Goal: Obtain resource: Download file/media

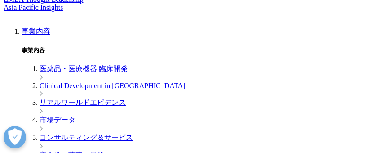
scroll to position [322, 345]
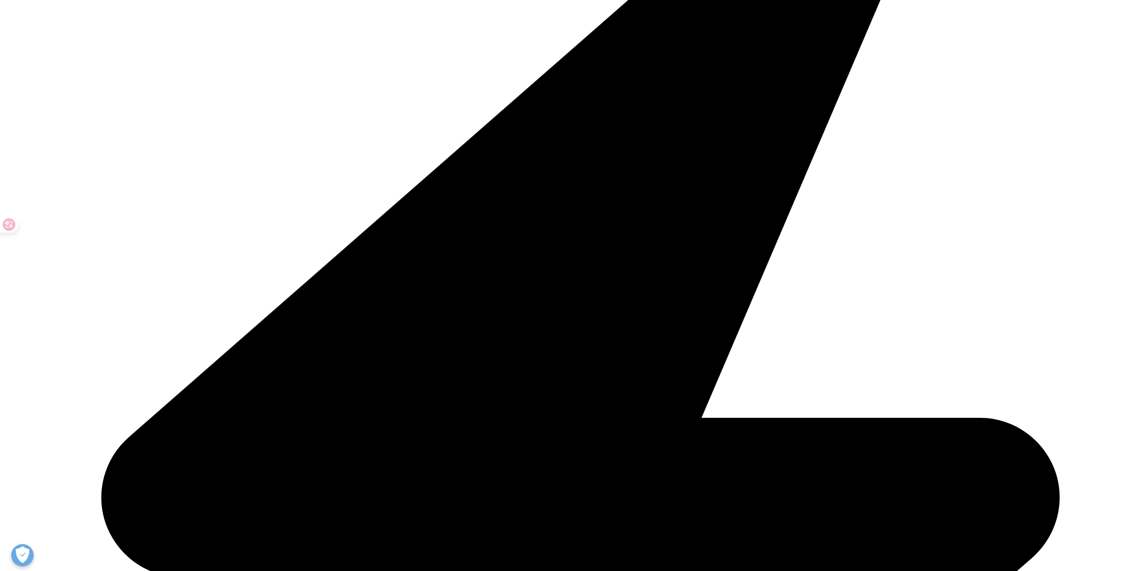
scroll to position [314, 0]
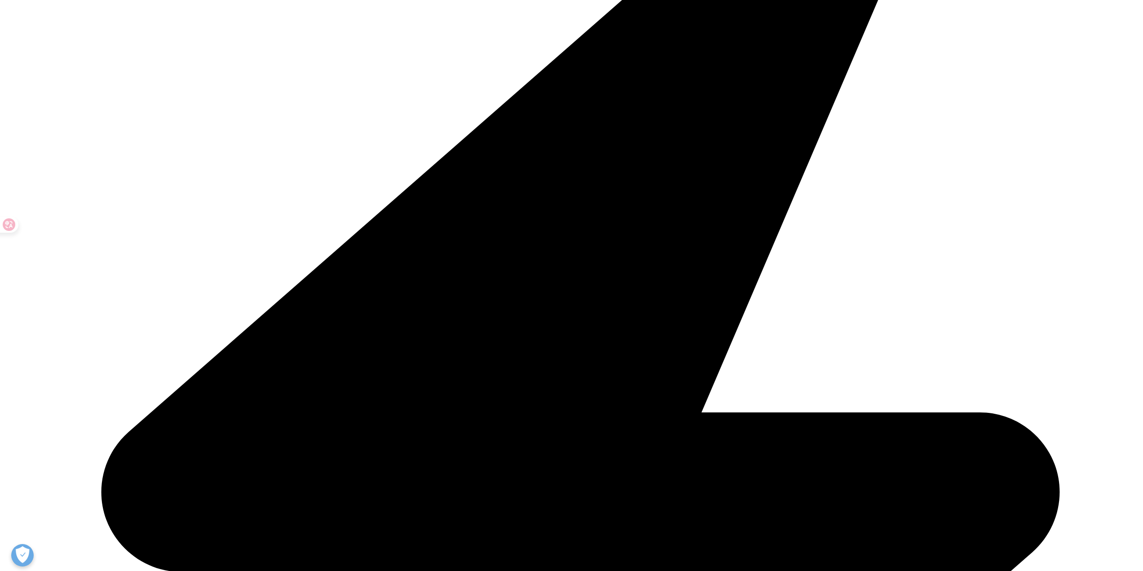
type input "Jingyi"
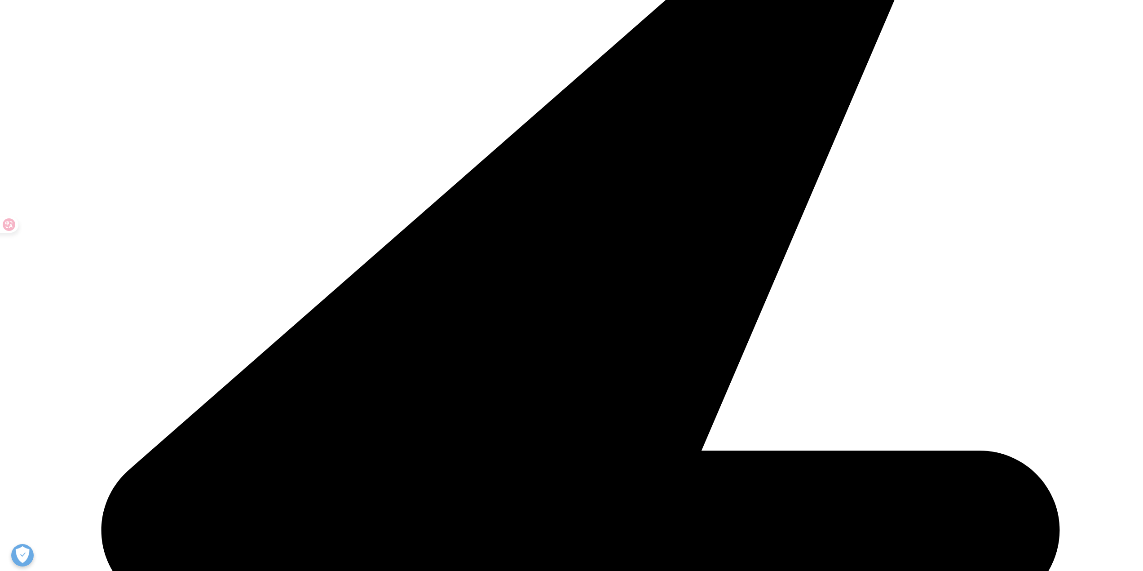
type input "Chen"
type input "chen.jingyi@bcg.com"
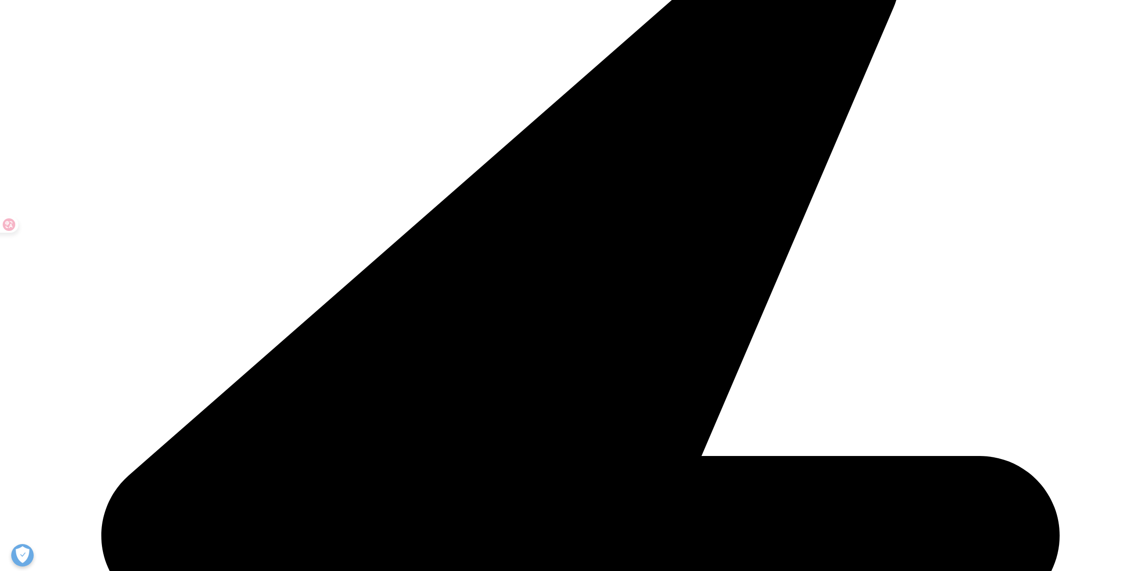
type input "researcher"
type input "BCG"
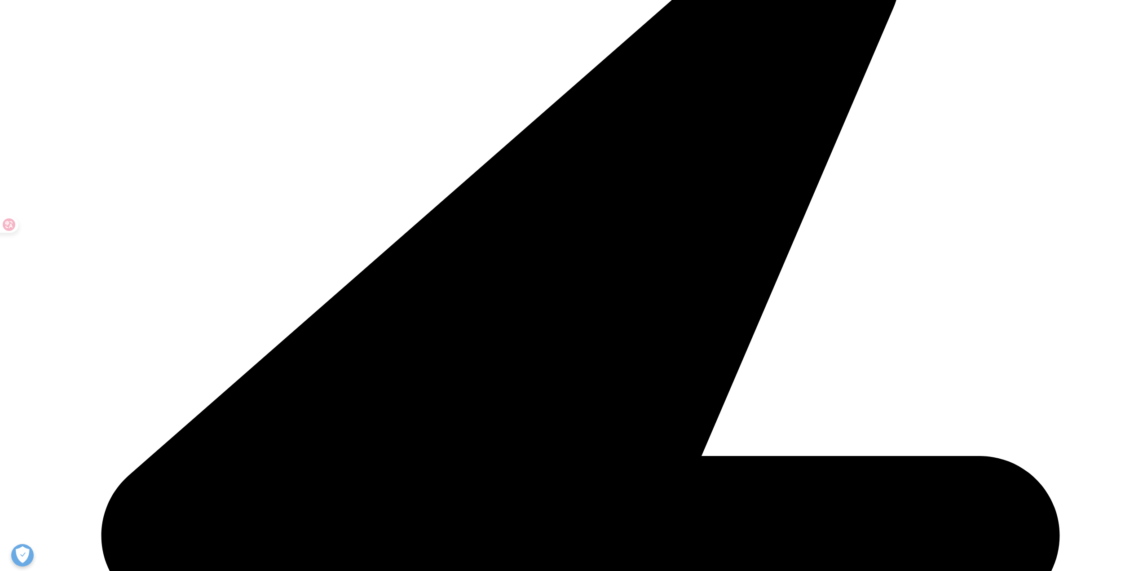
select select "[GEOGRAPHIC_DATA]"
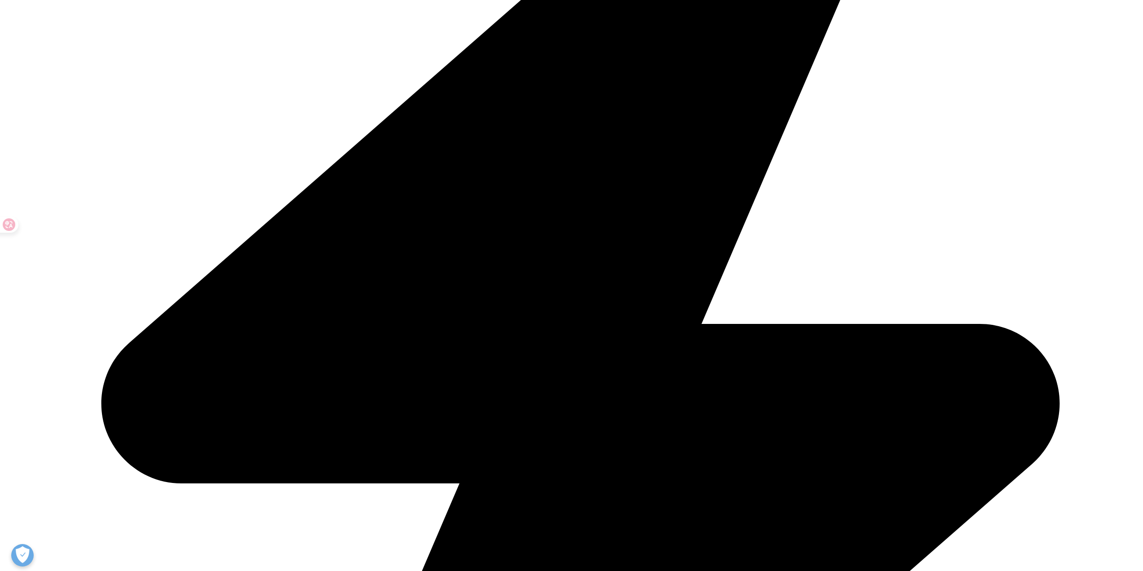
scroll to position [449, 0]
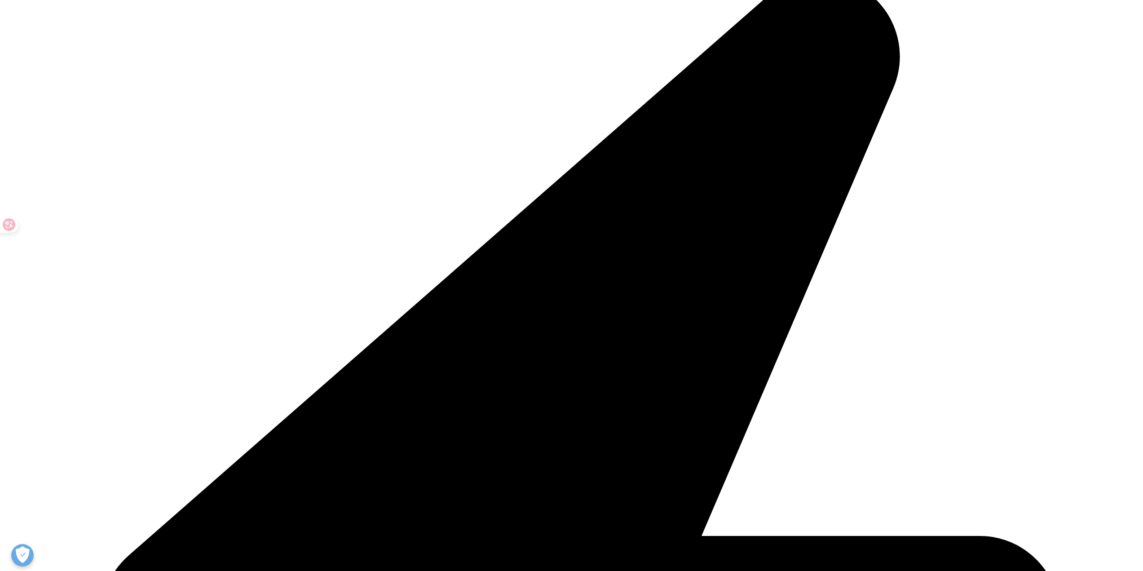
scroll to position [231, 0]
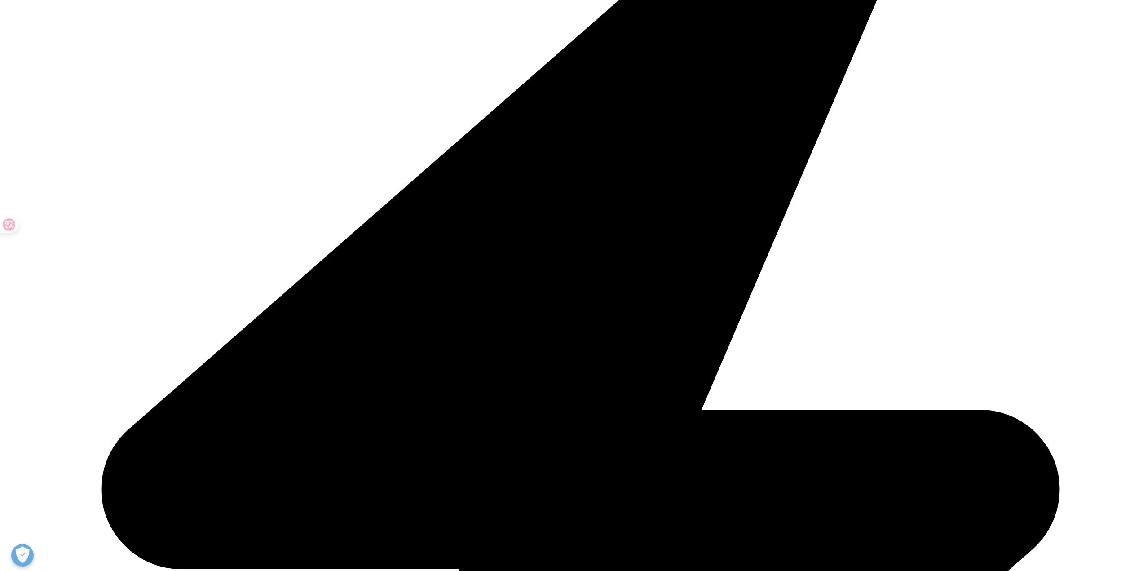
scroll to position [359, 0]
